Goal: Navigation & Orientation: Find specific page/section

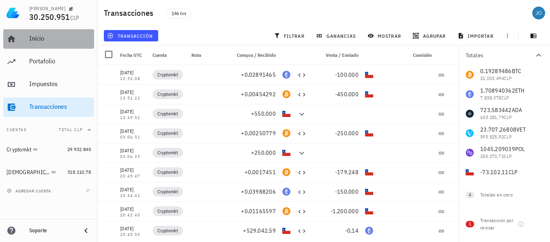
click at [34, 34] on div "Inicio" at bounding box center [60, 39] width 62 height 18
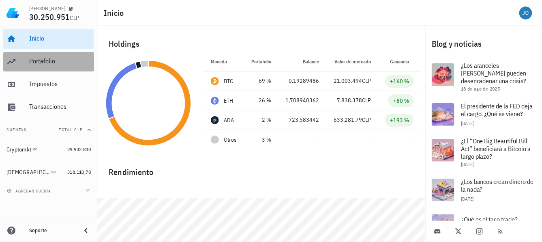
click at [47, 61] on div "Portafolio" at bounding box center [60, 61] width 62 height 8
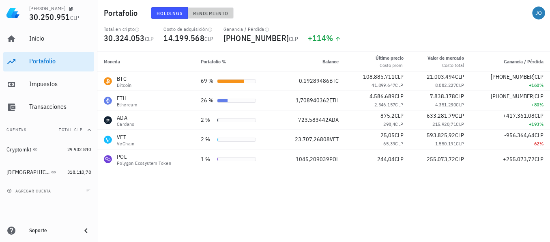
click at [209, 12] on span "Rendimiento" at bounding box center [211, 13] width 36 height 6
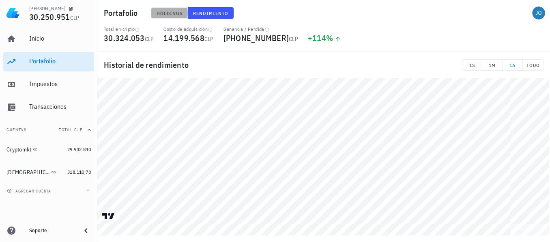
click at [164, 13] on span "Holdings" at bounding box center [169, 13] width 27 height 6
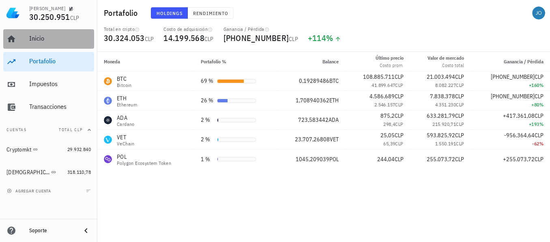
click at [31, 34] on div "Inicio" at bounding box center [60, 38] width 62 height 8
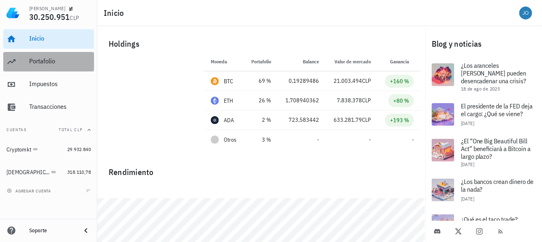
click at [51, 62] on div "Portafolio" at bounding box center [60, 61] width 62 height 8
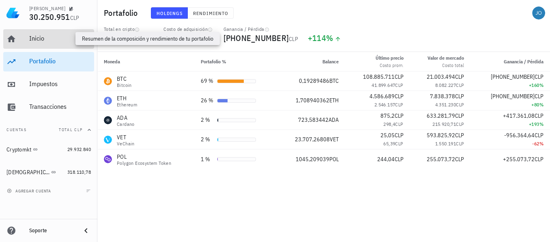
click at [60, 36] on div "Inicio" at bounding box center [60, 38] width 62 height 8
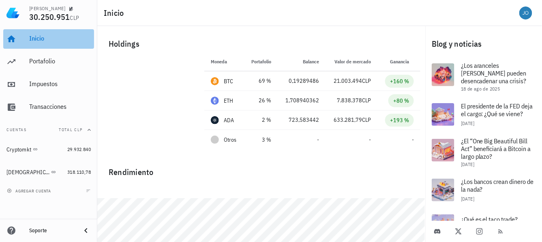
click at [39, 42] on div "Inicio" at bounding box center [60, 39] width 62 height 18
